Goal: Navigation & Orientation: Find specific page/section

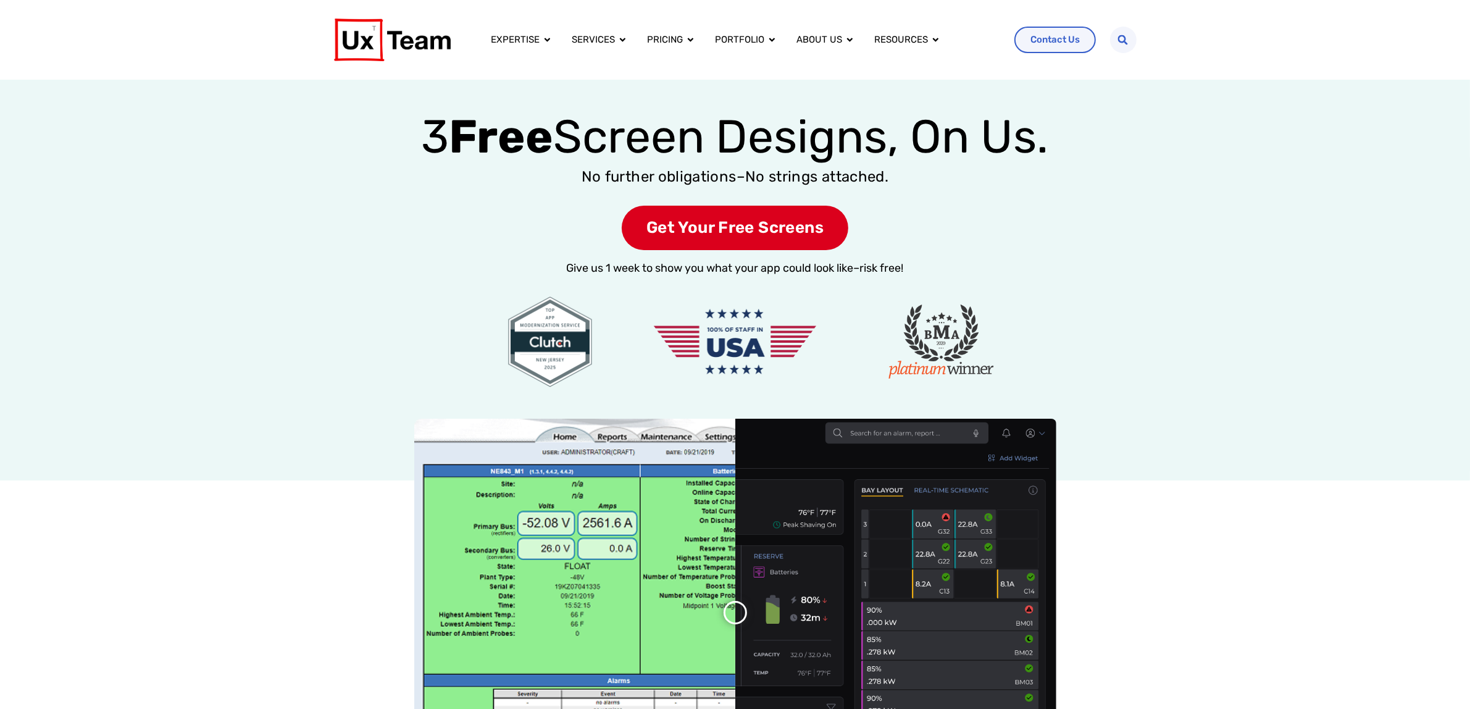
click at [161, 528] on div at bounding box center [735, 630] width 1470 height 425
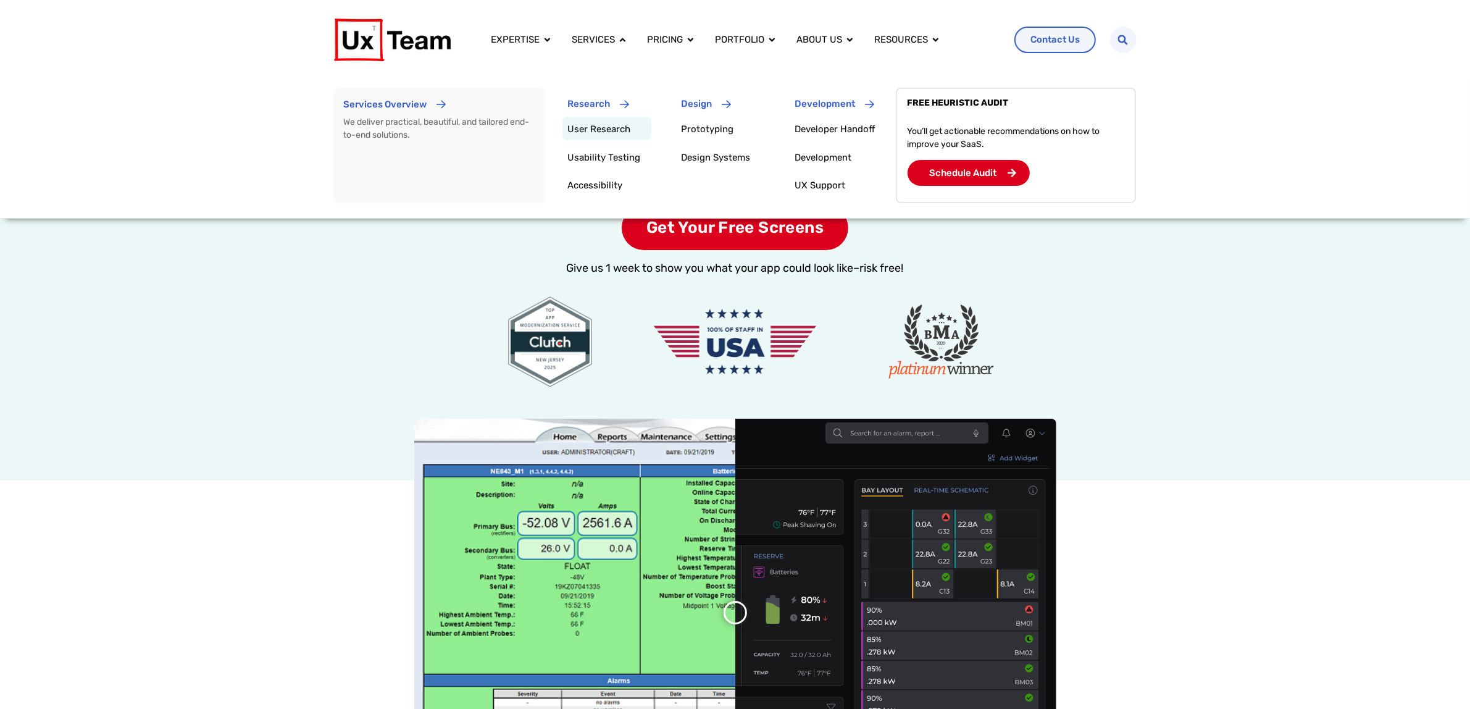
click at [603, 136] on p "User Research" at bounding box center [609, 129] width 84 height 15
click at [605, 125] on link "User Research" at bounding box center [598, 128] width 63 height 11
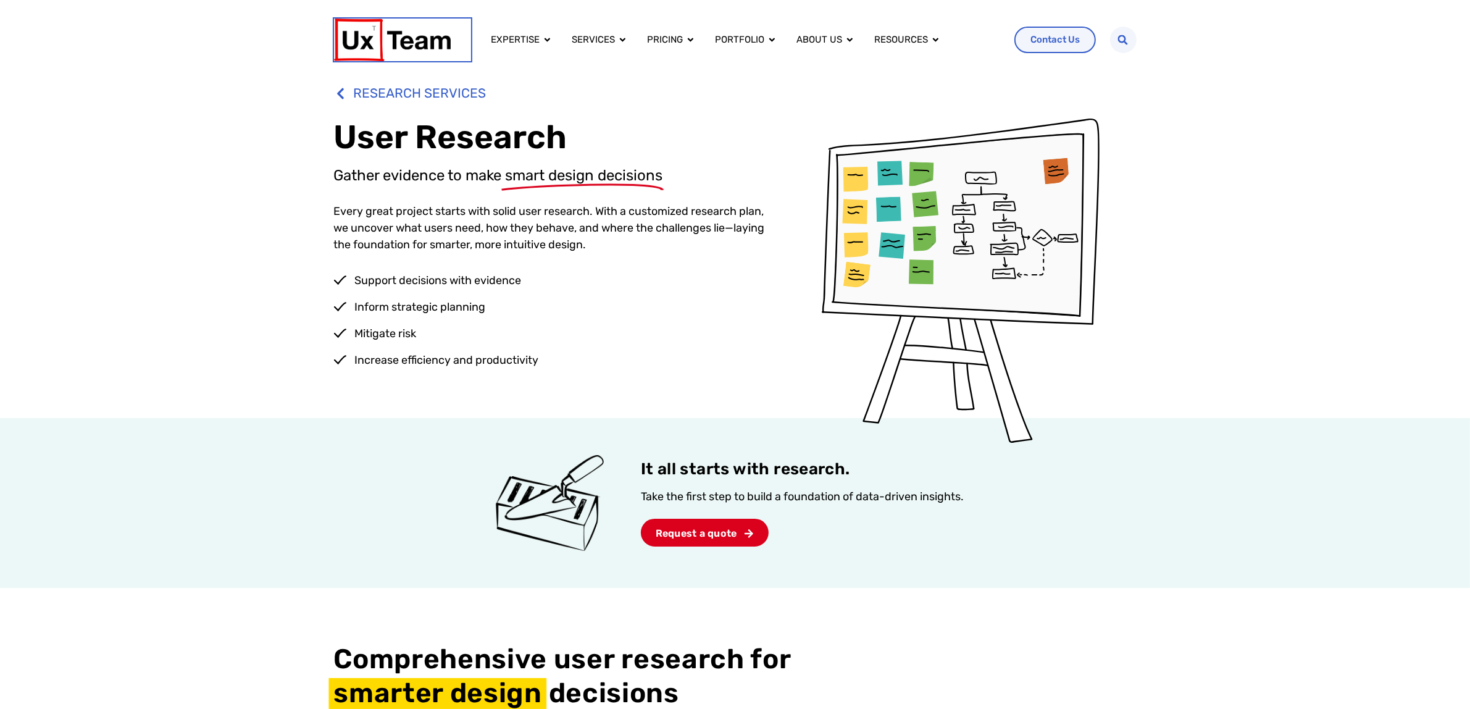
click at [417, 44] on img at bounding box center [392, 40] width 117 height 43
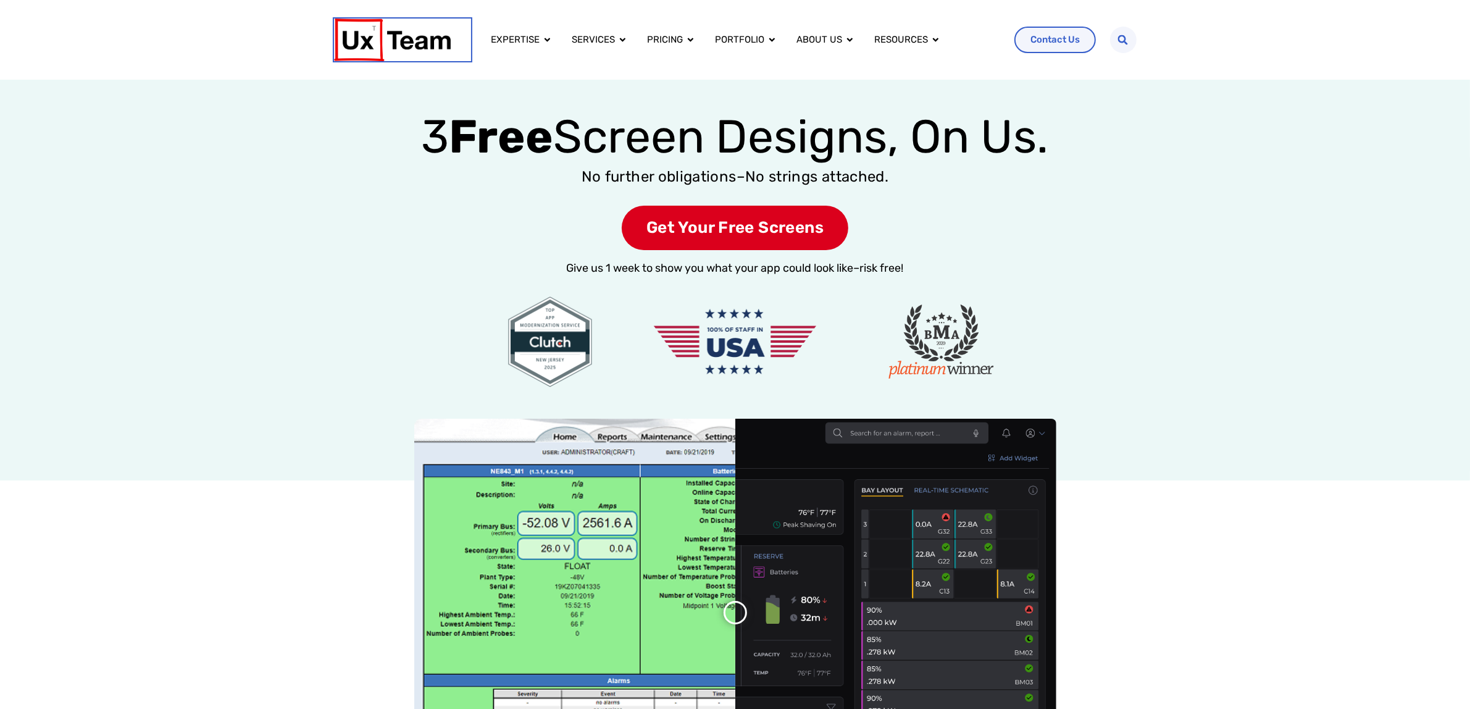
click at [381, 31] on img at bounding box center [392, 40] width 117 height 43
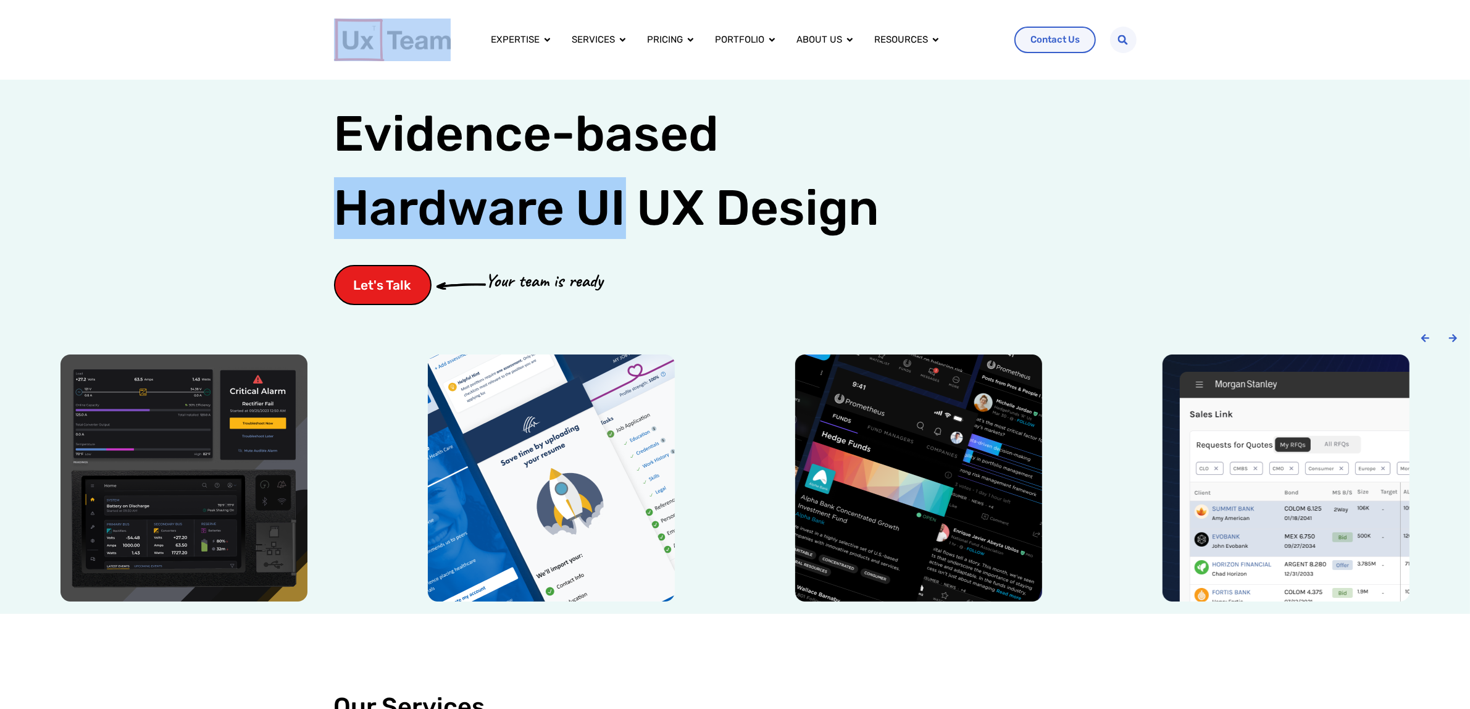
drag, startPoint x: 312, startPoint y: 34, endPoint x: 482, endPoint y: 54, distance: 171.5
click at [482, 54] on div "Expertise Close Expertise Open Expertise Expertise Overview Whether we design a…" at bounding box center [735, 40] width 1470 height 80
click at [335, 35] on img at bounding box center [392, 40] width 117 height 43
